Goal: Information Seeking & Learning: Learn about a topic

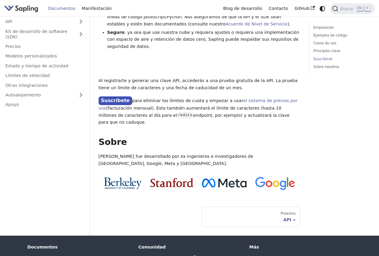
scroll to position [544, 0]
